Goal: Task Accomplishment & Management: Manage account settings

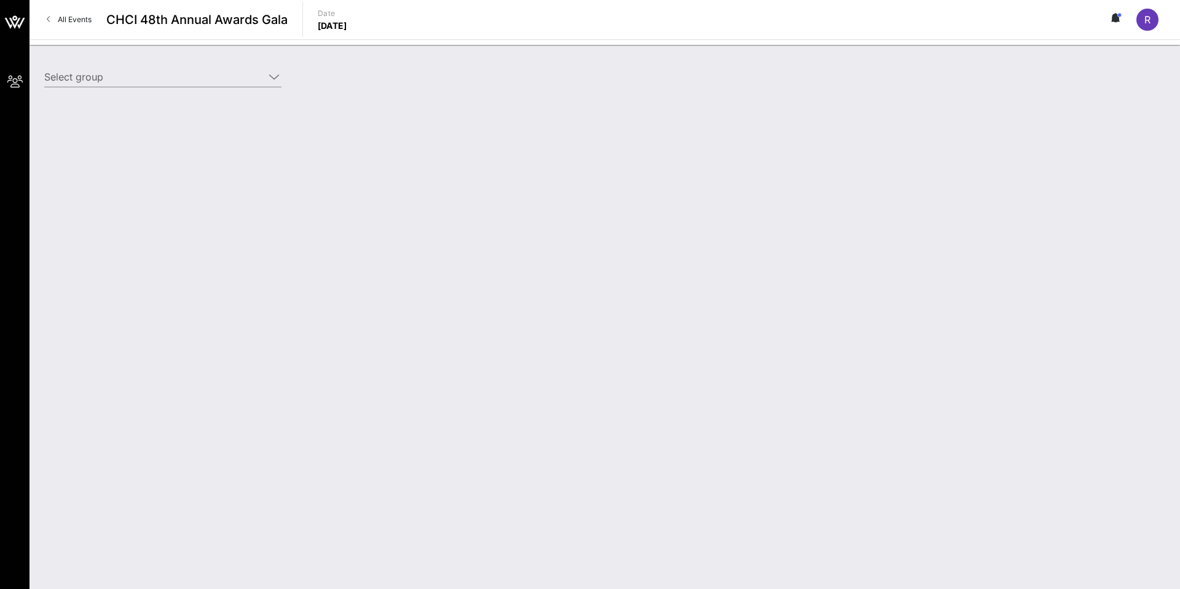
type input "Climate Power (Climate Power) [[PERSON_NAME], [PERSON_NAME][EMAIL_ADDRESS][DOMA…"
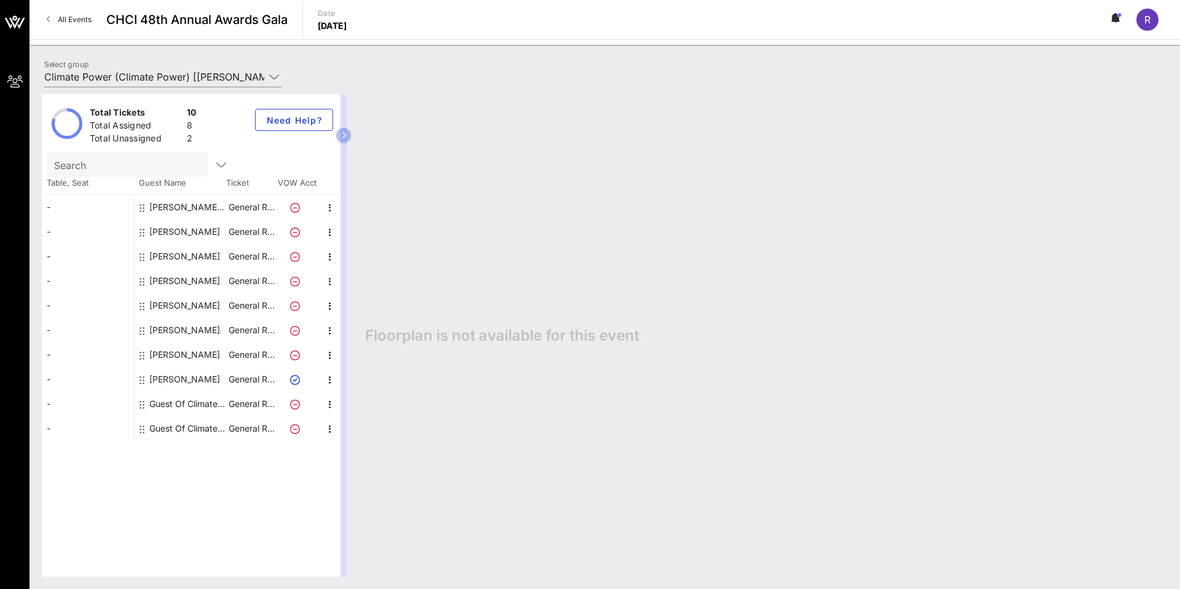
click at [202, 402] on div "Guest Of Climate Power" at bounding box center [187, 403] width 77 height 25
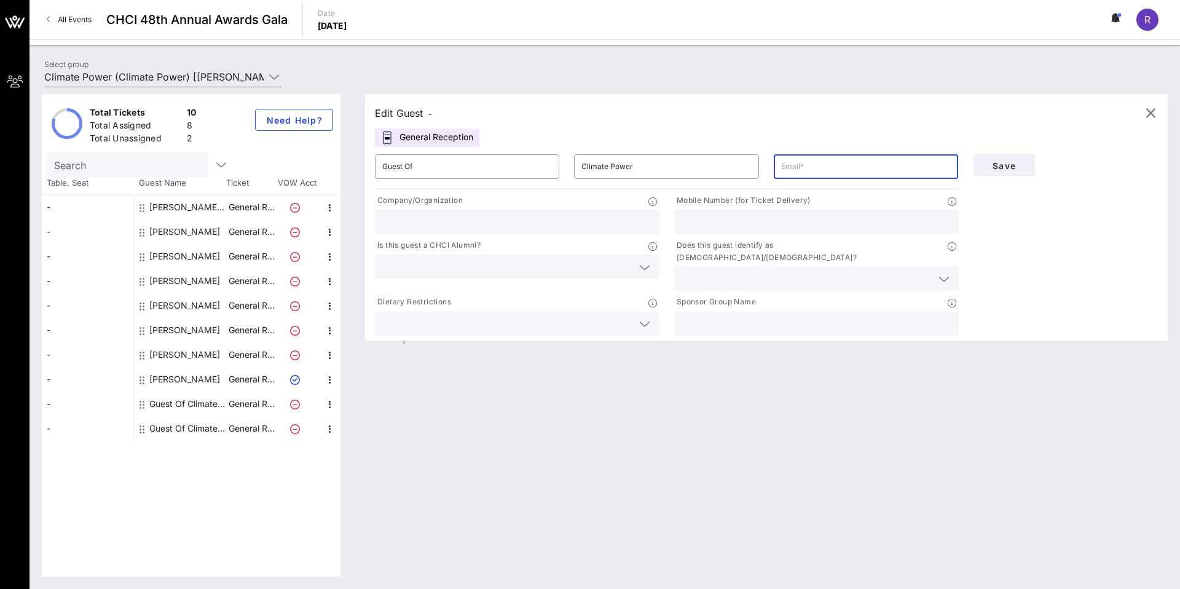
click at [833, 167] on input "text" at bounding box center [866, 167] width 170 height 20
paste input "[PERSON_NAME][EMAIL_ADDRESS][PERSON_NAME][DOMAIN_NAME]"
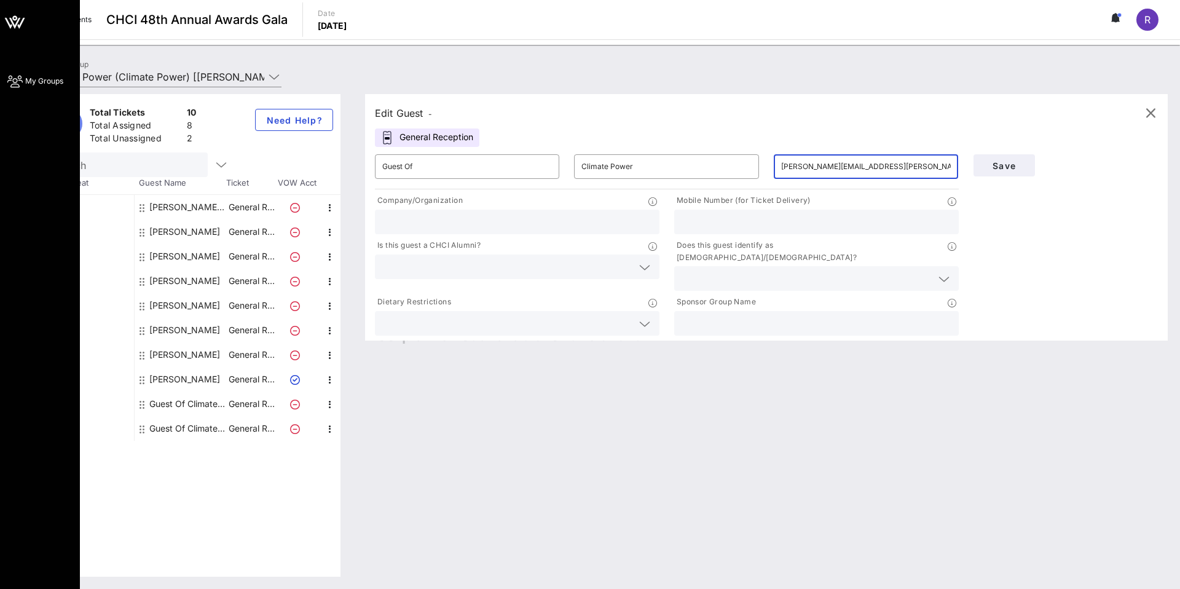
type input "[PERSON_NAME][EMAIL_ADDRESS][PERSON_NAME][DOMAIN_NAME]"
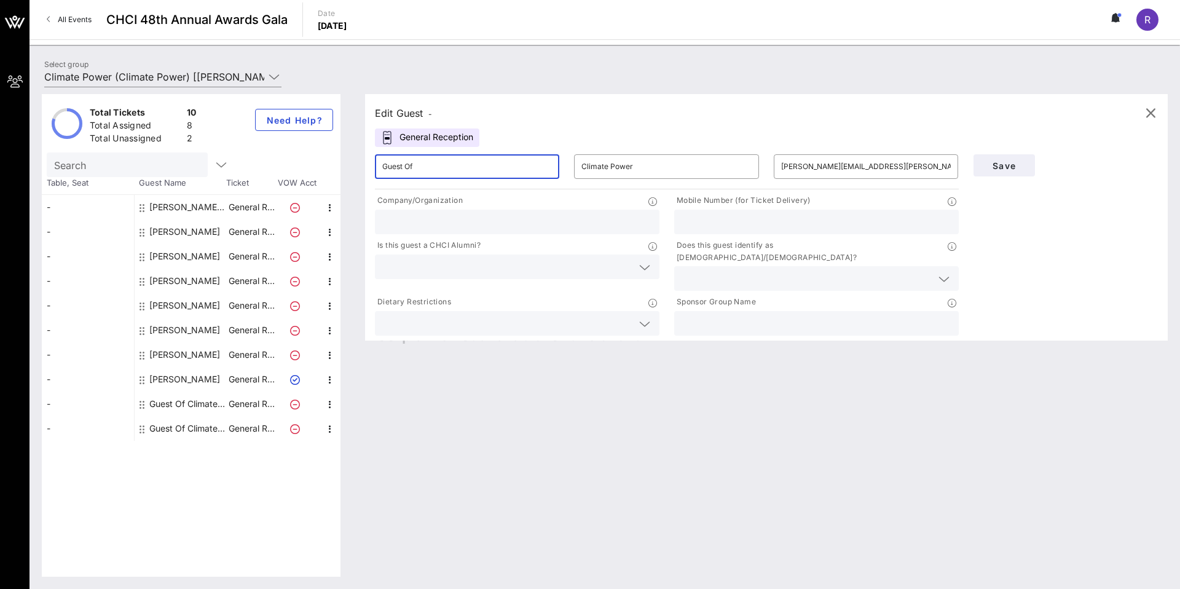
click at [455, 168] on input "Guest Of" at bounding box center [467, 167] width 170 height 20
paste input "[PERSON_NAME]"
drag, startPoint x: 415, startPoint y: 168, endPoint x: 362, endPoint y: 171, distance: 52.9
click at [362, 171] on div "Edit Guest - General Reception ​ Guest [PERSON_NAME] ​ Climate Power ​ [PERSON_…" at bounding box center [760, 335] width 815 height 482
drag, startPoint x: 411, startPoint y: 167, endPoint x: 462, endPoint y: 167, distance: 51.0
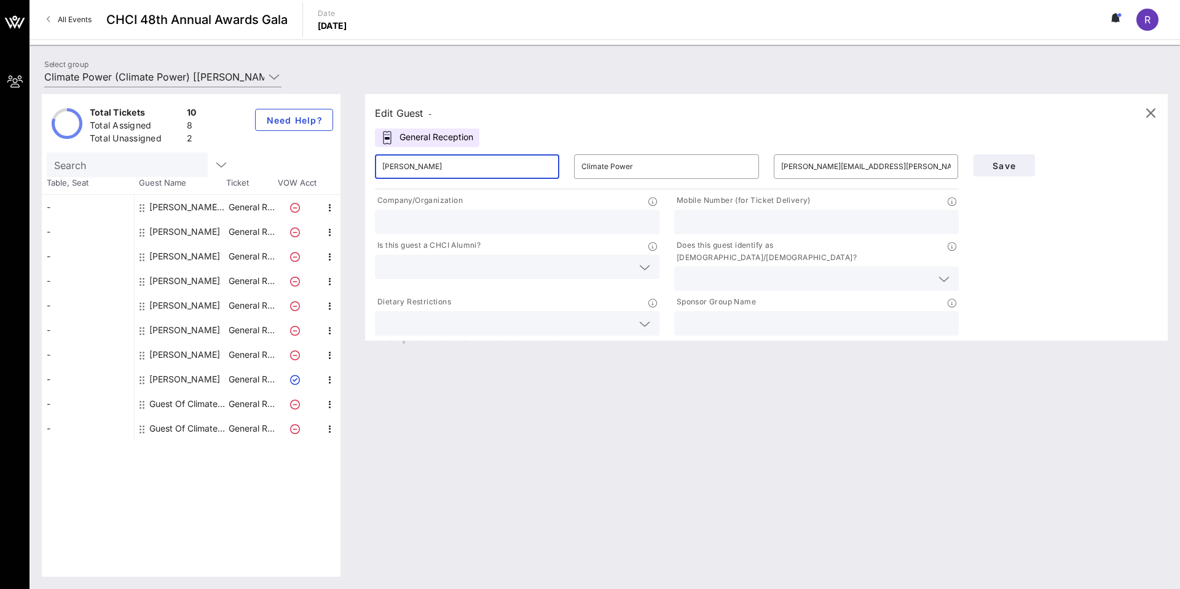
click at [462, 167] on input "[PERSON_NAME]" at bounding box center [467, 167] width 170 height 20
type input "[PERSON_NAME]"
click at [613, 168] on input "Climate Power" at bounding box center [666, 167] width 170 height 20
click at [638, 163] on input "Climate Power" at bounding box center [666, 167] width 170 height 20
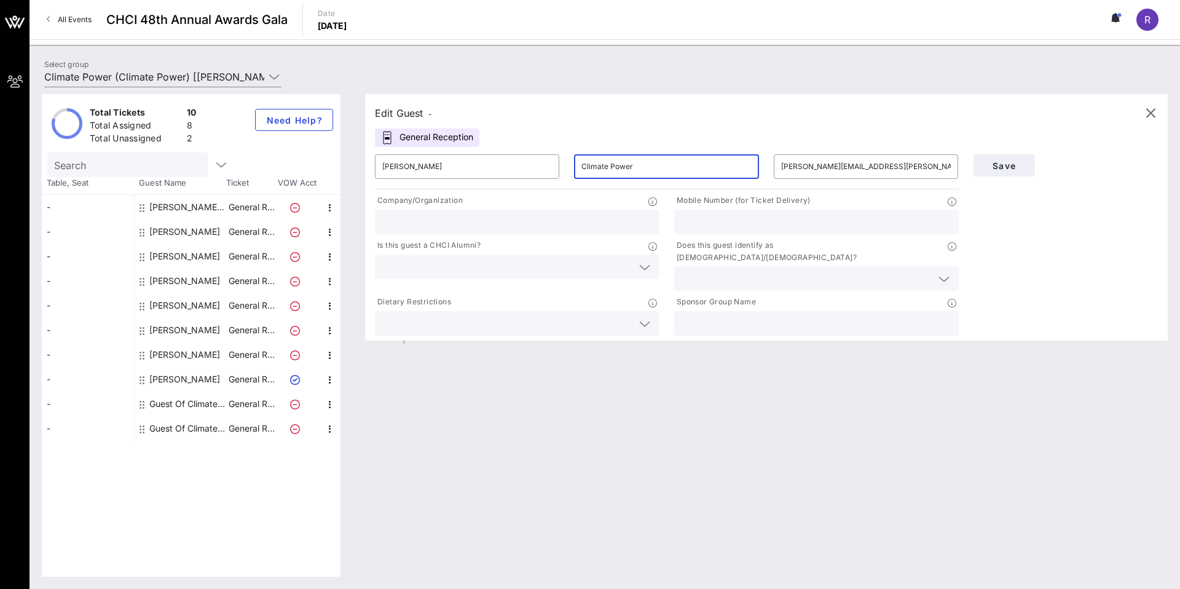
click at [638, 163] on input "Climate Power" at bounding box center [666, 167] width 170 height 20
paste input "[PERSON_NAME]"
type input "[PERSON_NAME]"
click at [402, 221] on input "text" at bounding box center [517, 222] width 270 height 16
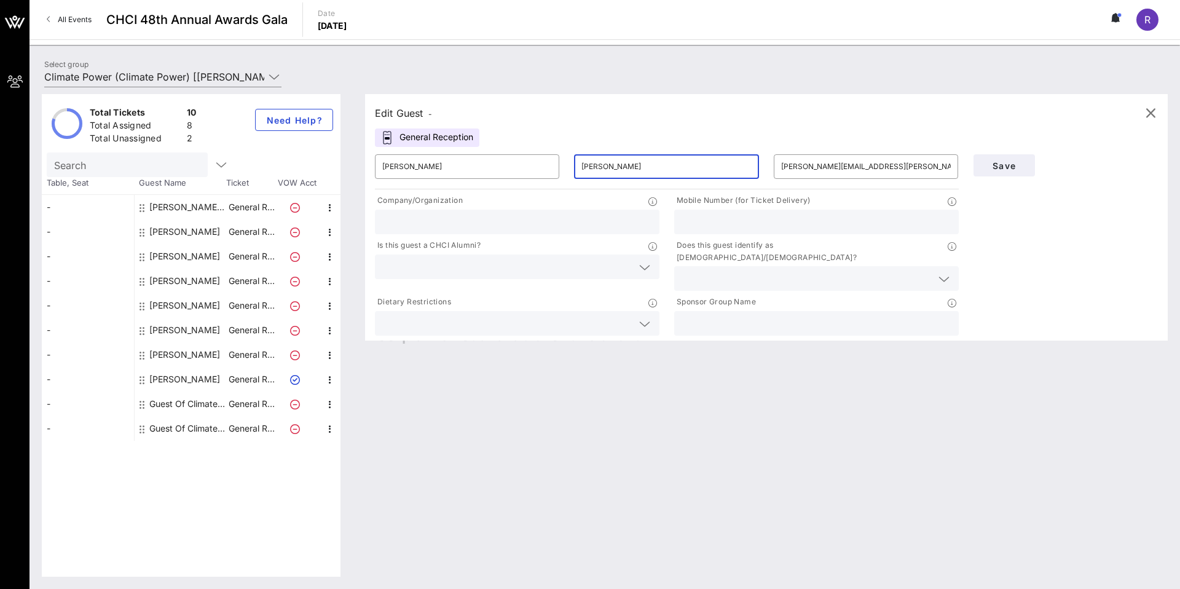
click at [402, 221] on input "text" at bounding box center [517, 222] width 270 height 16
paste input "The [US_STATE] Post"
type input "The [US_STATE] Post"
click at [729, 224] on input "text" at bounding box center [816, 222] width 270 height 16
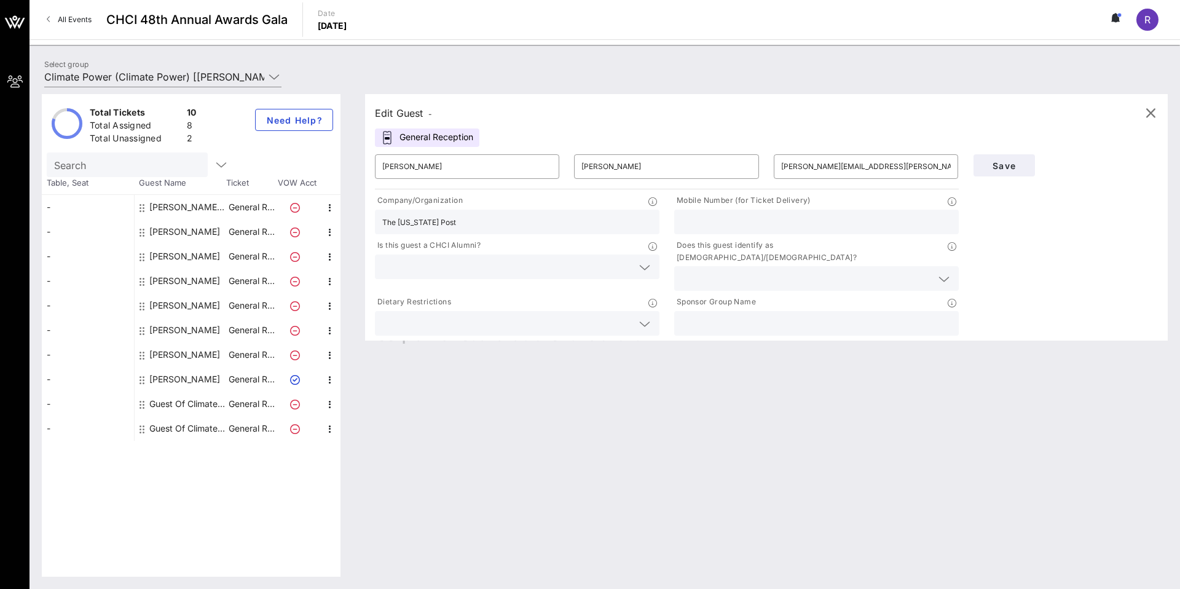
paste input "[PHONE_NUMBER]"
type input "[PHONE_NUMBER]"
click at [579, 266] on input "text" at bounding box center [507, 267] width 250 height 16
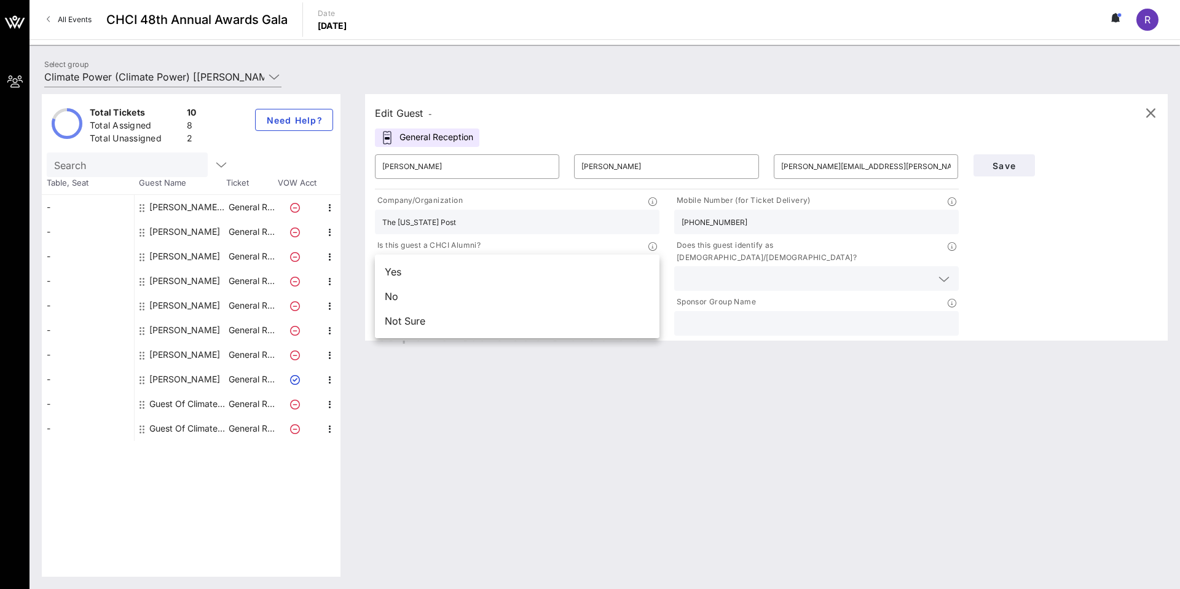
click at [603, 399] on div "Edit Guest - General Reception ​ [PERSON_NAME] ​ [PERSON_NAME] ​ [PERSON_NAME][…" at bounding box center [760, 335] width 815 height 482
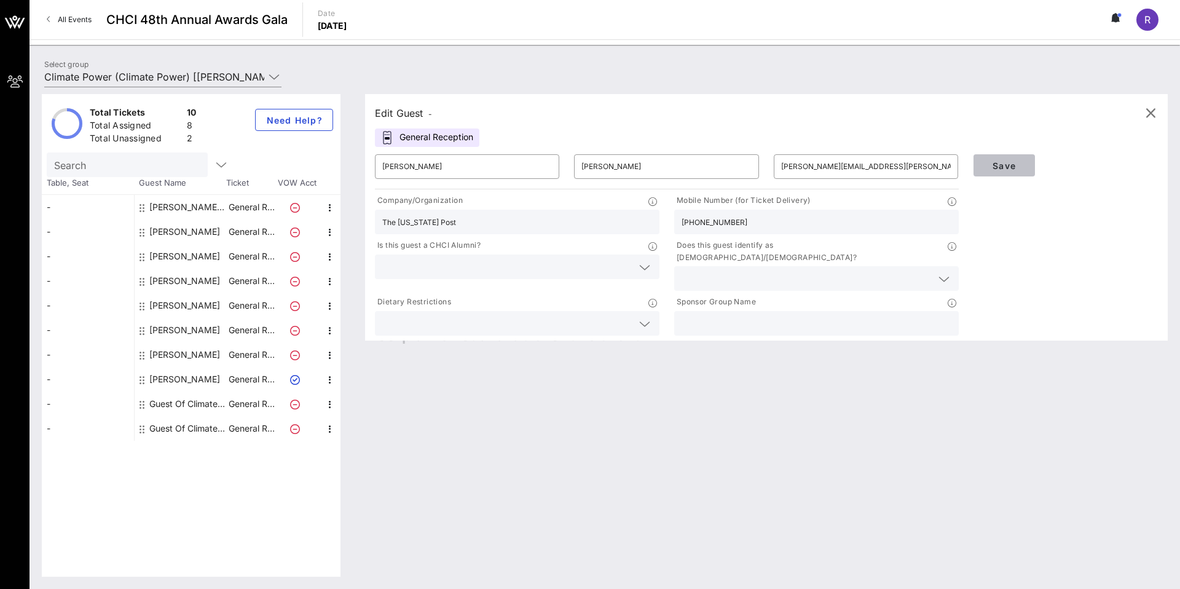
click at [1004, 163] on span "Save" at bounding box center [1004, 165] width 42 height 10
